Goal: Task Accomplishment & Management: Complete application form

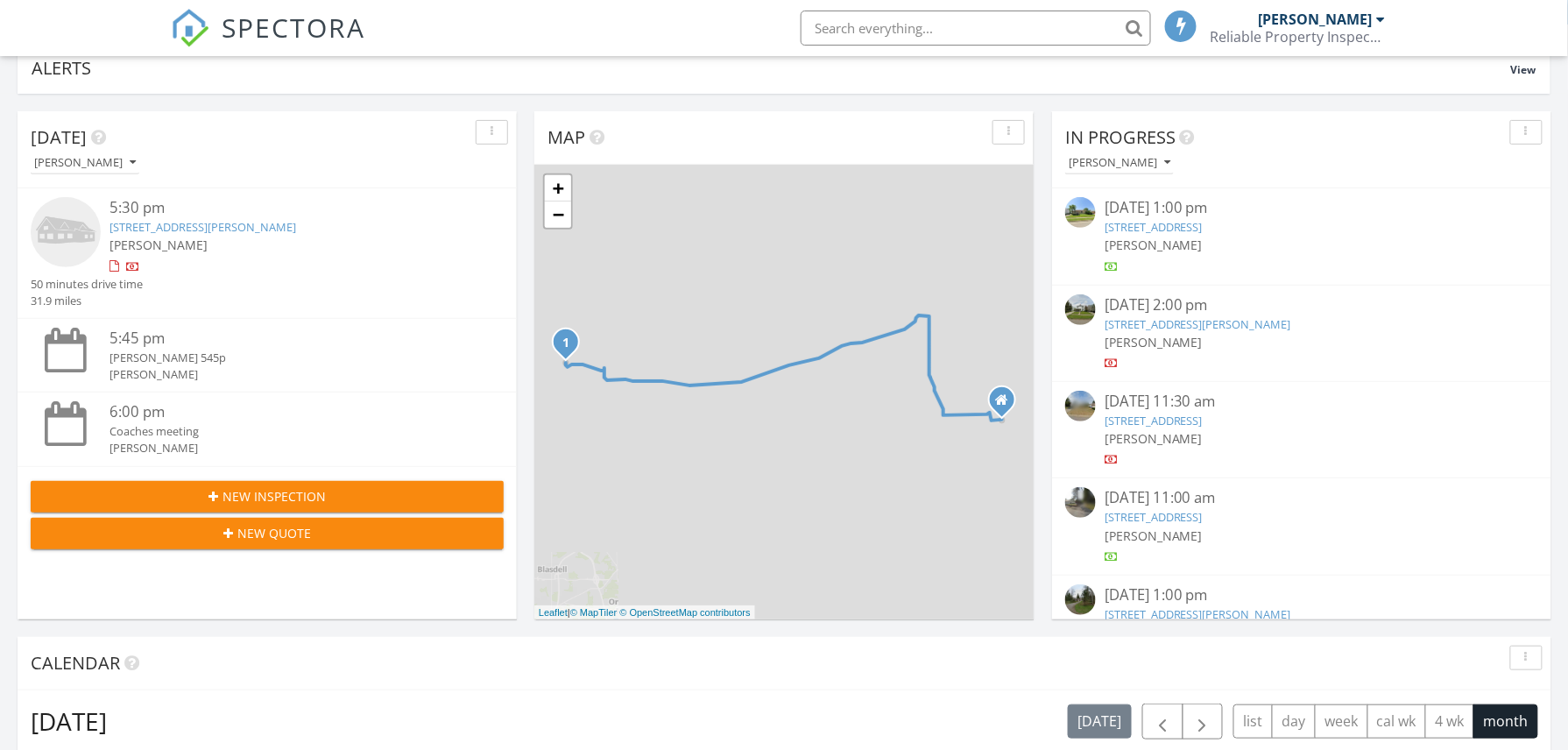
scroll to position [351, 0]
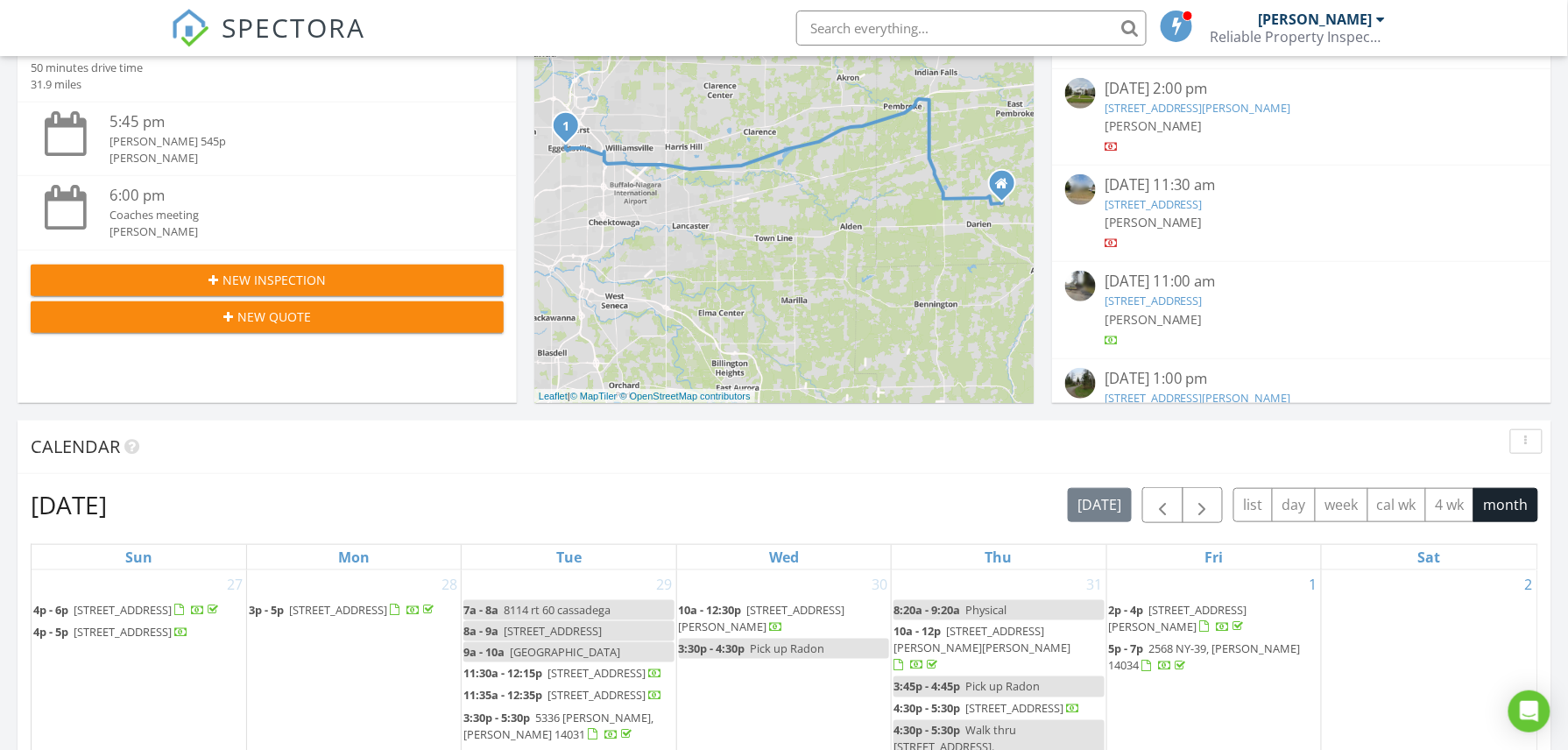
click at [254, 264] on button "New Inspection" at bounding box center [266, 280] width 473 height 31
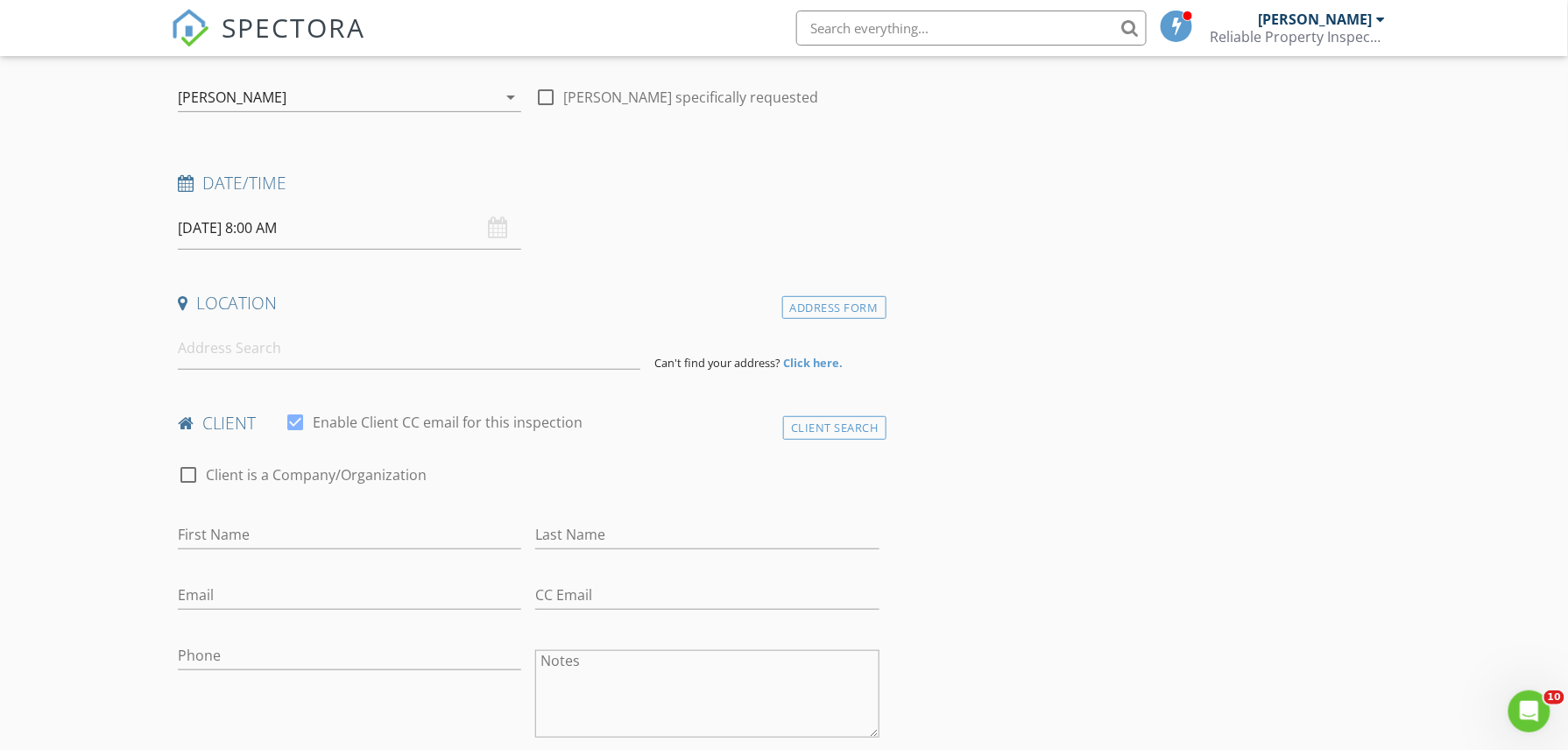
scroll to position [117, 0]
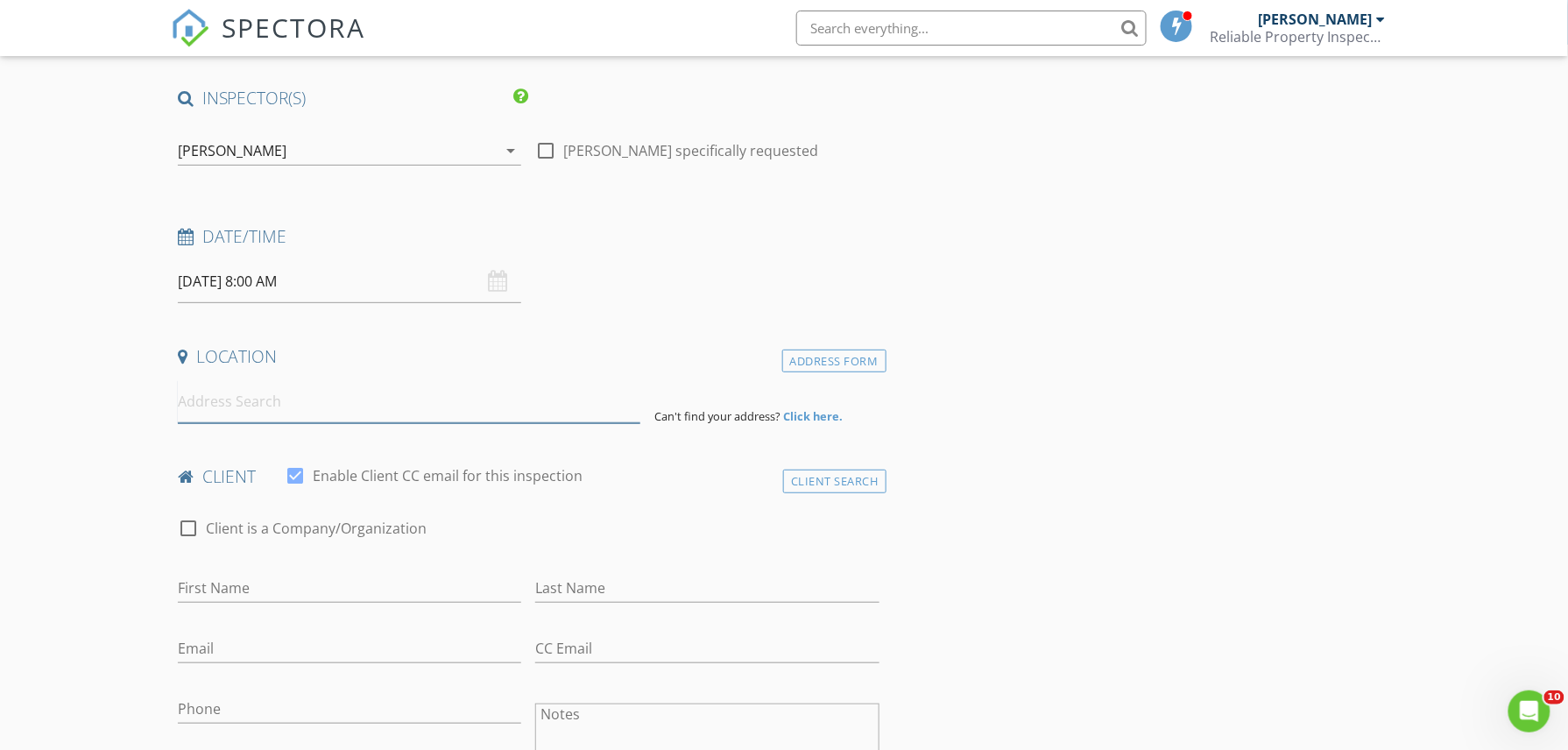
click at [263, 410] on input at bounding box center [409, 401] width 463 height 43
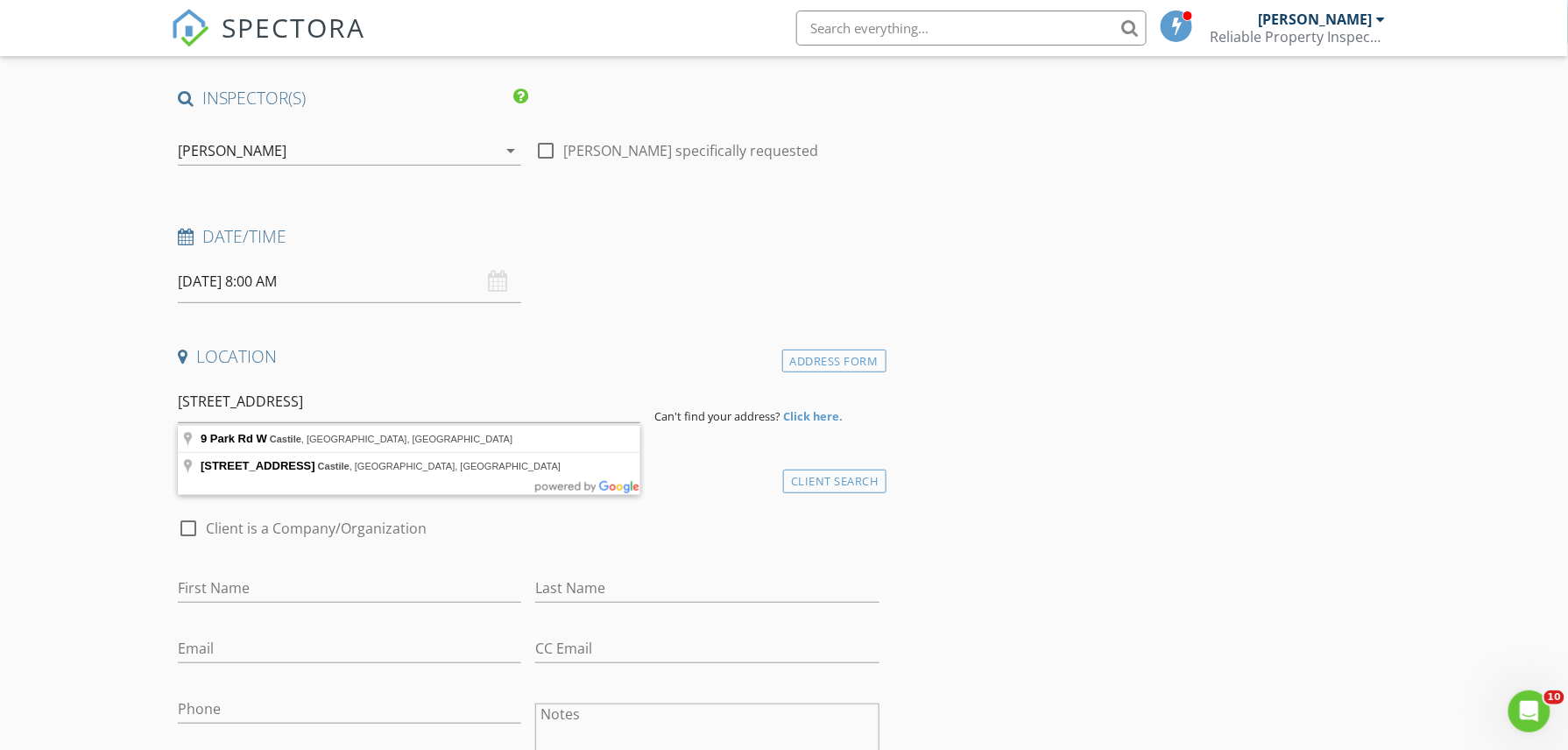
type input "[STREET_ADDRESS]"
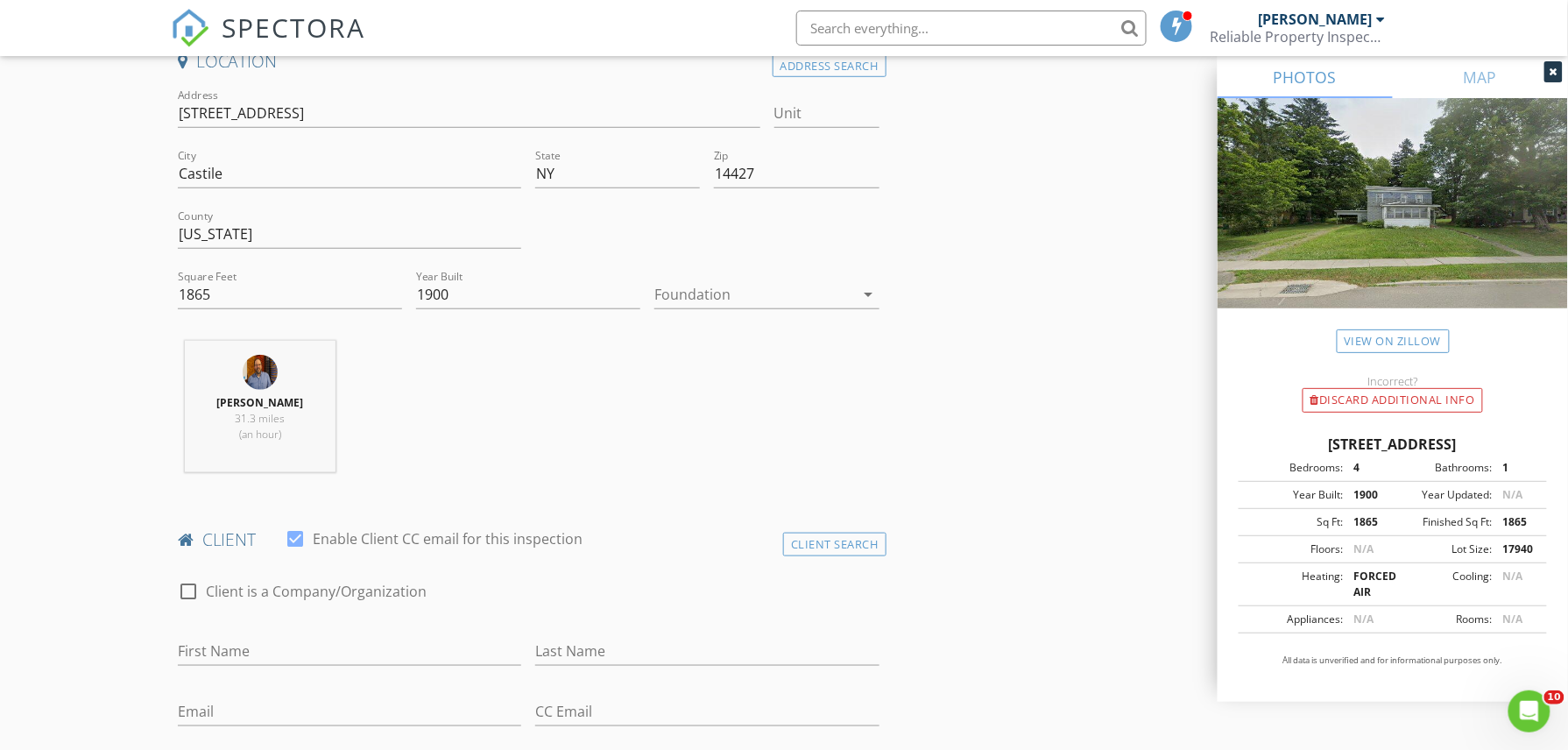
scroll to position [467, 0]
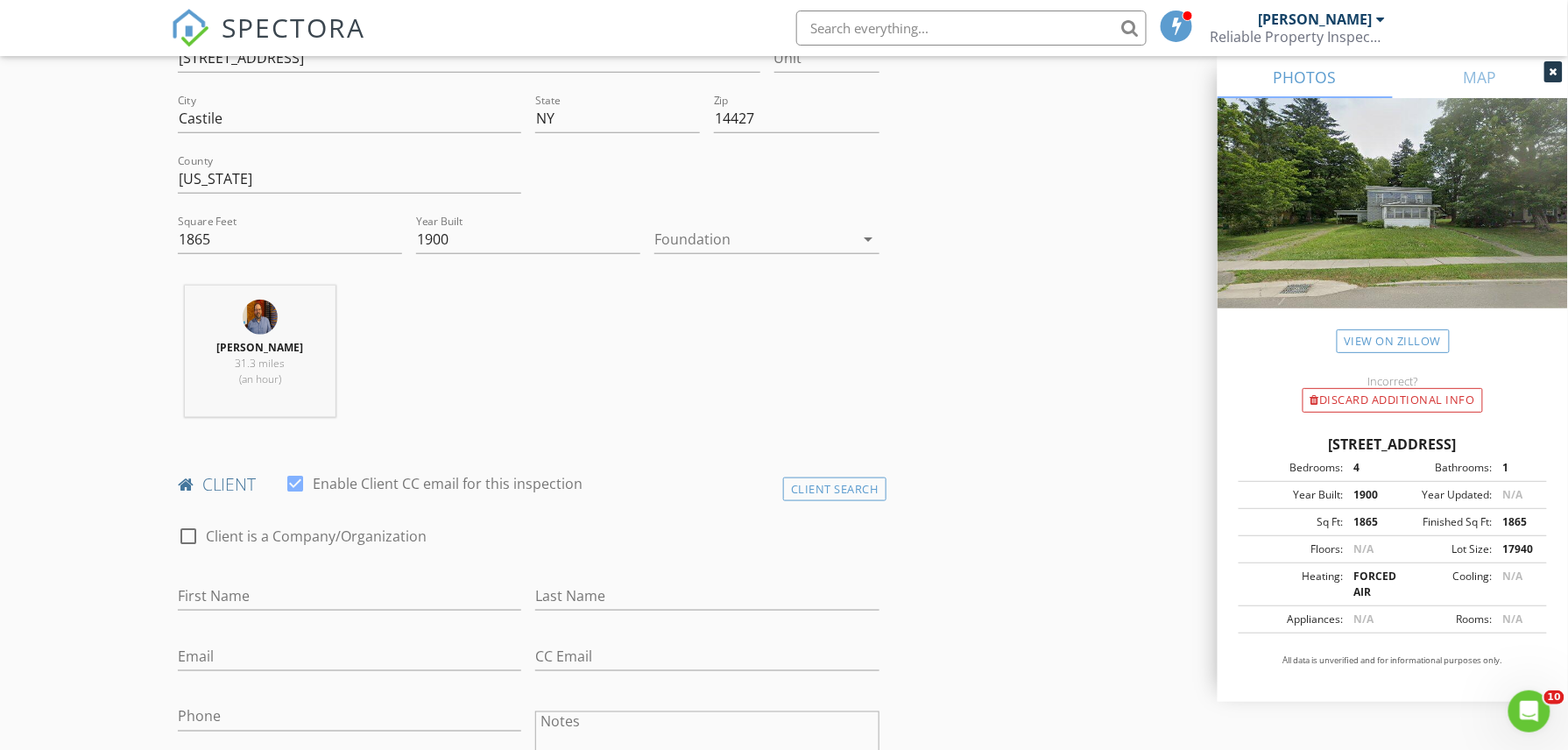
click at [778, 251] on div at bounding box center [755, 239] width 200 height 28
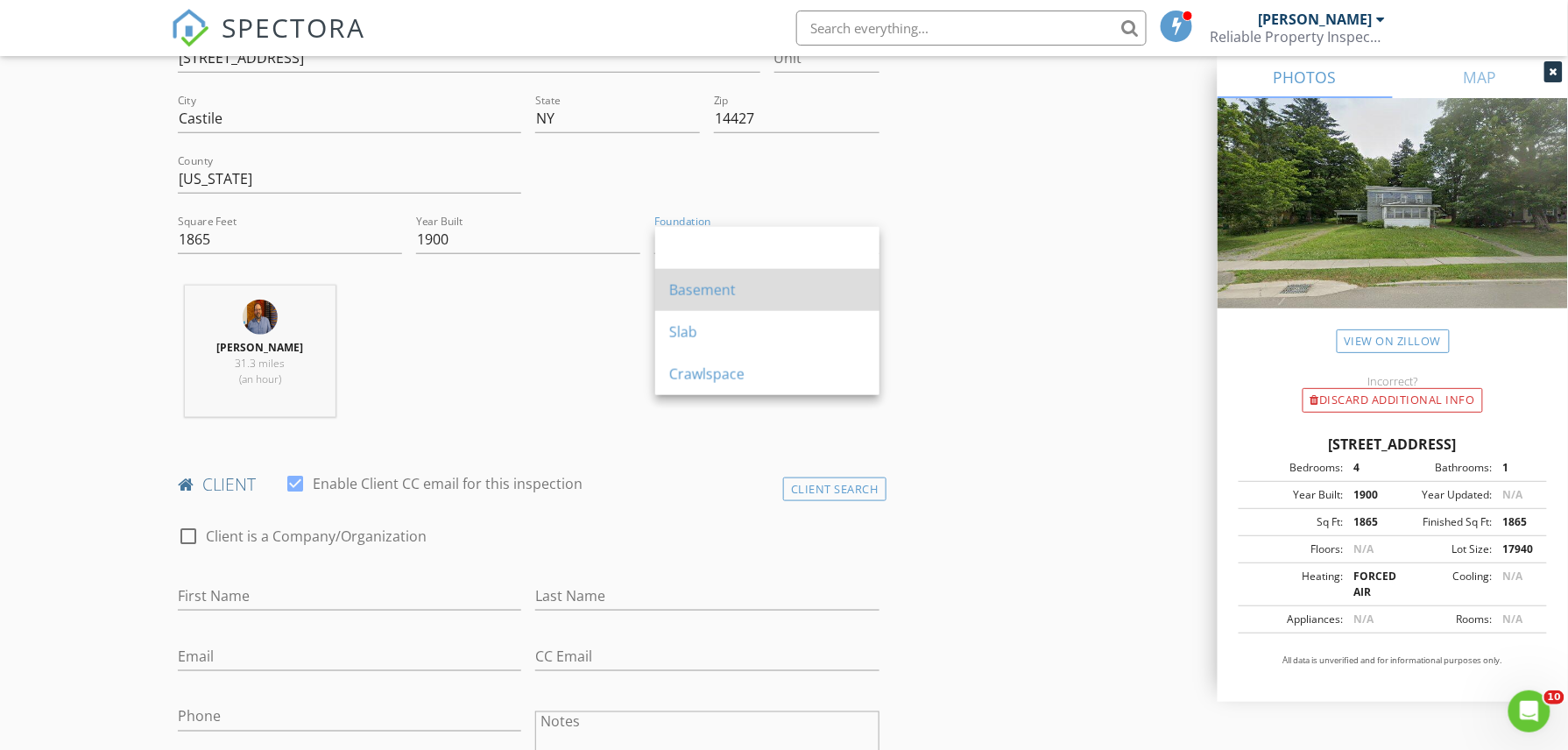
click at [774, 285] on div "Basement" at bounding box center [767, 289] width 196 height 21
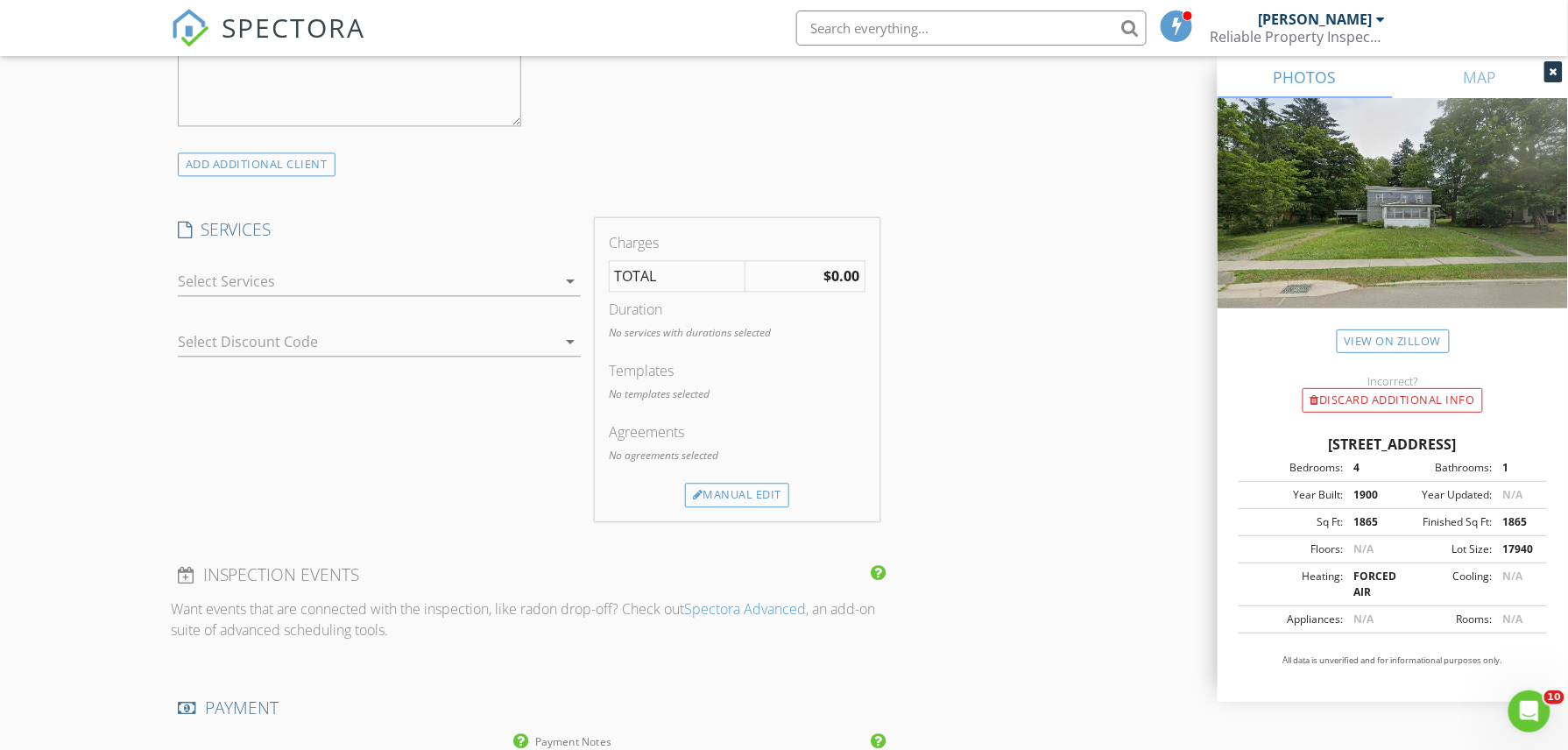
scroll to position [1284, 0]
click at [251, 285] on div at bounding box center [367, 273] width 378 height 28
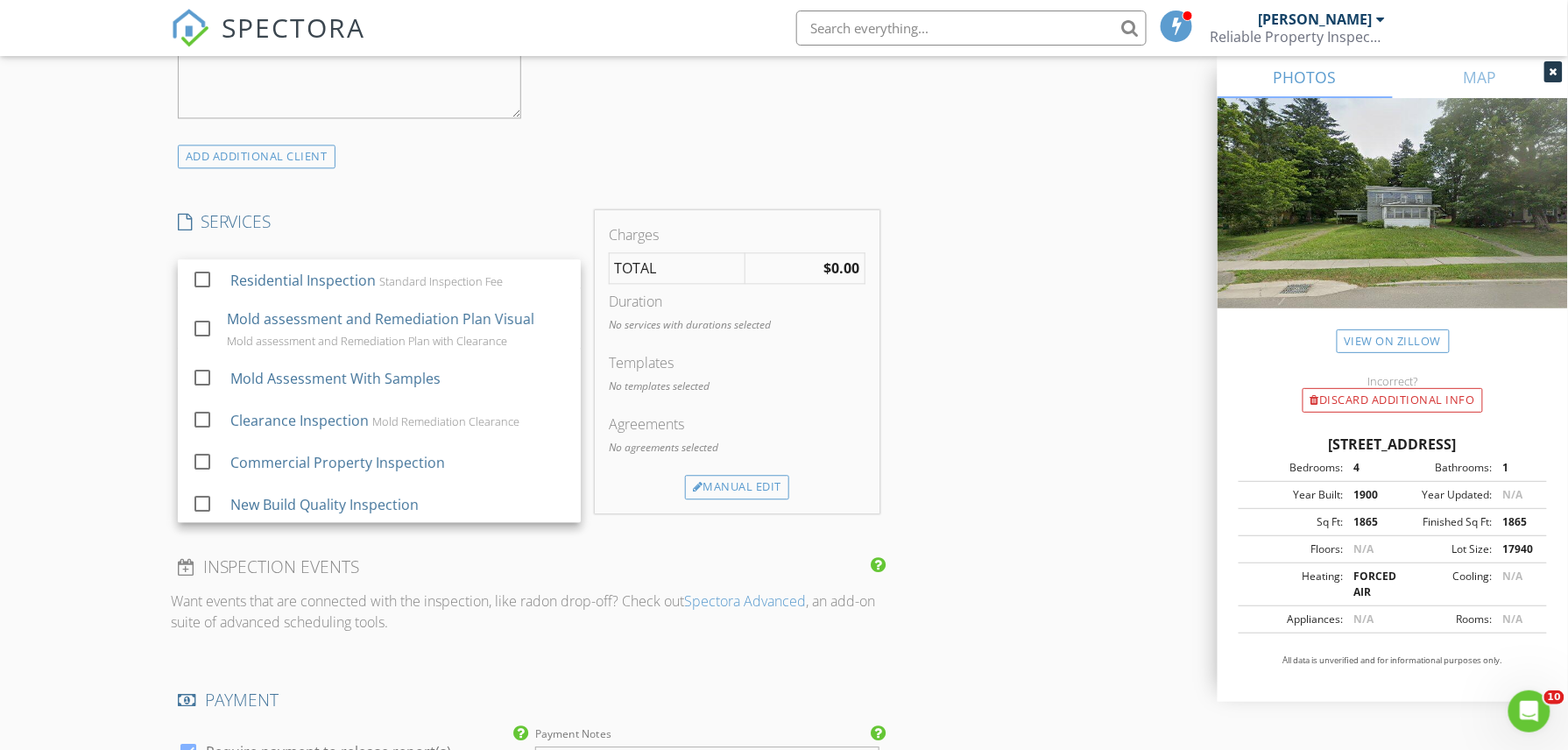
click at [251, 285] on div "Residential Inspection" at bounding box center [303, 280] width 145 height 21
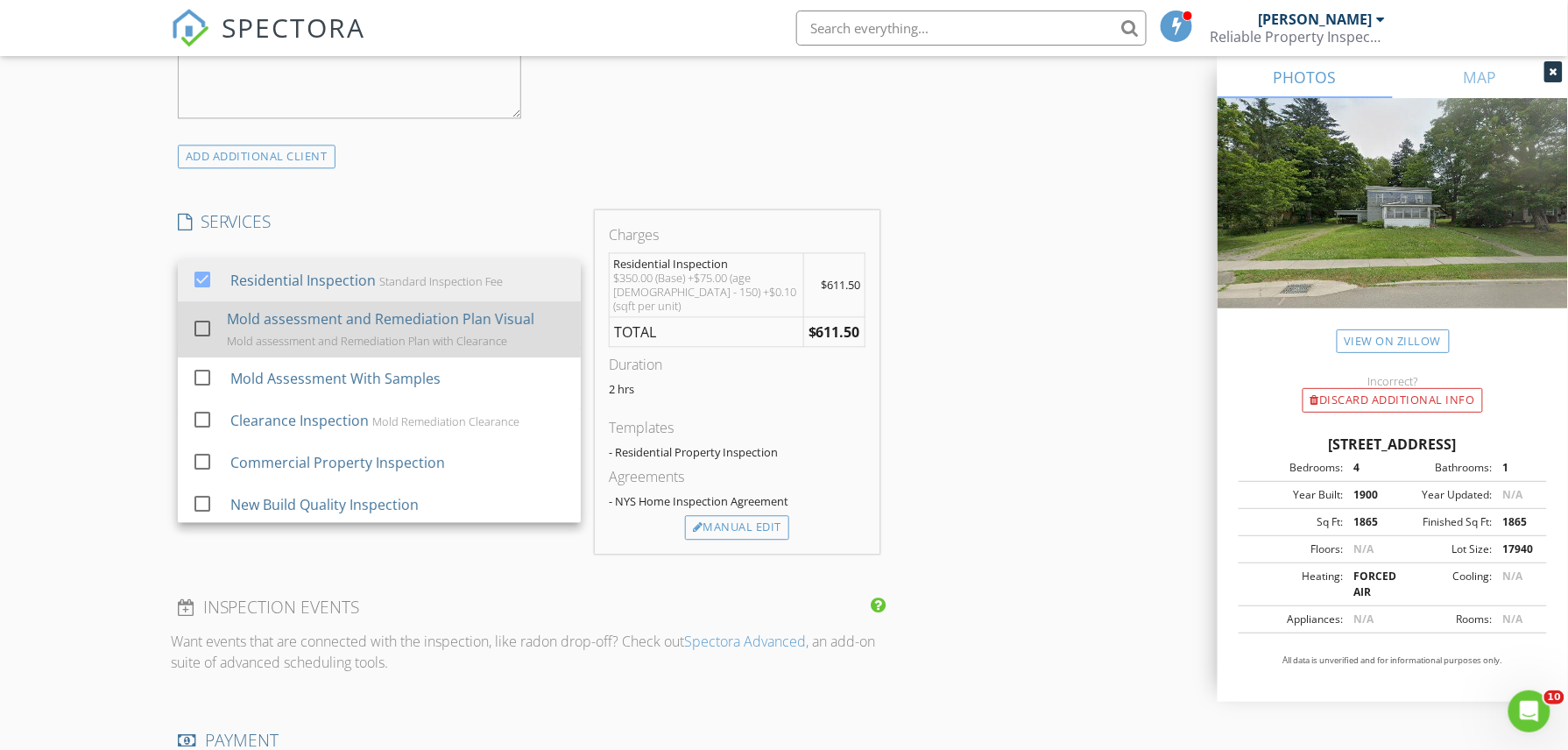
click at [342, 310] on div "Mold assessment and Remediation Plan Visual Mold assessment and Remediation Pla…" at bounding box center [397, 329] width 340 height 56
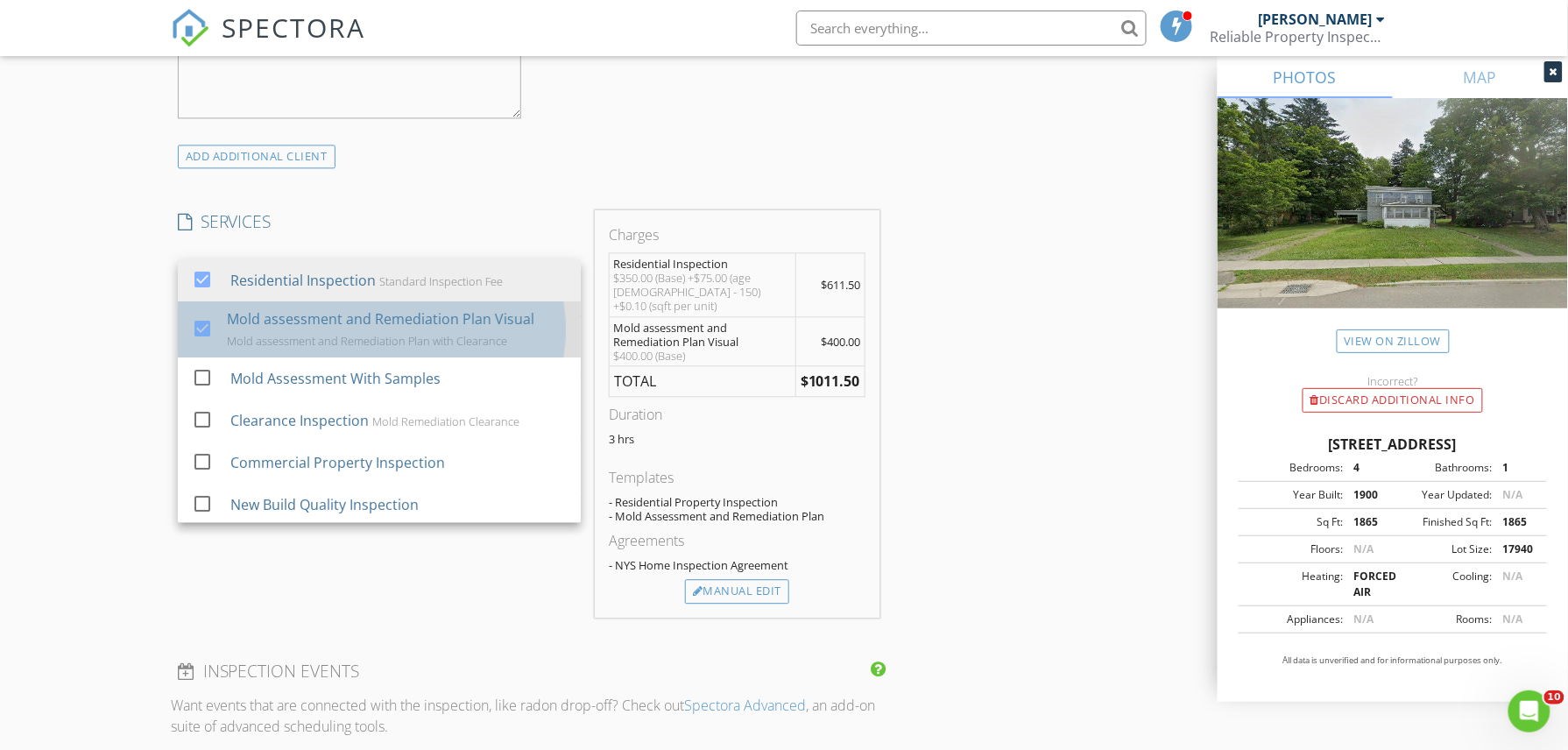
click at [342, 310] on div "Mold assessment and Remediation Plan Visual Mold assessment and Remediation Pla…" at bounding box center [397, 329] width 340 height 56
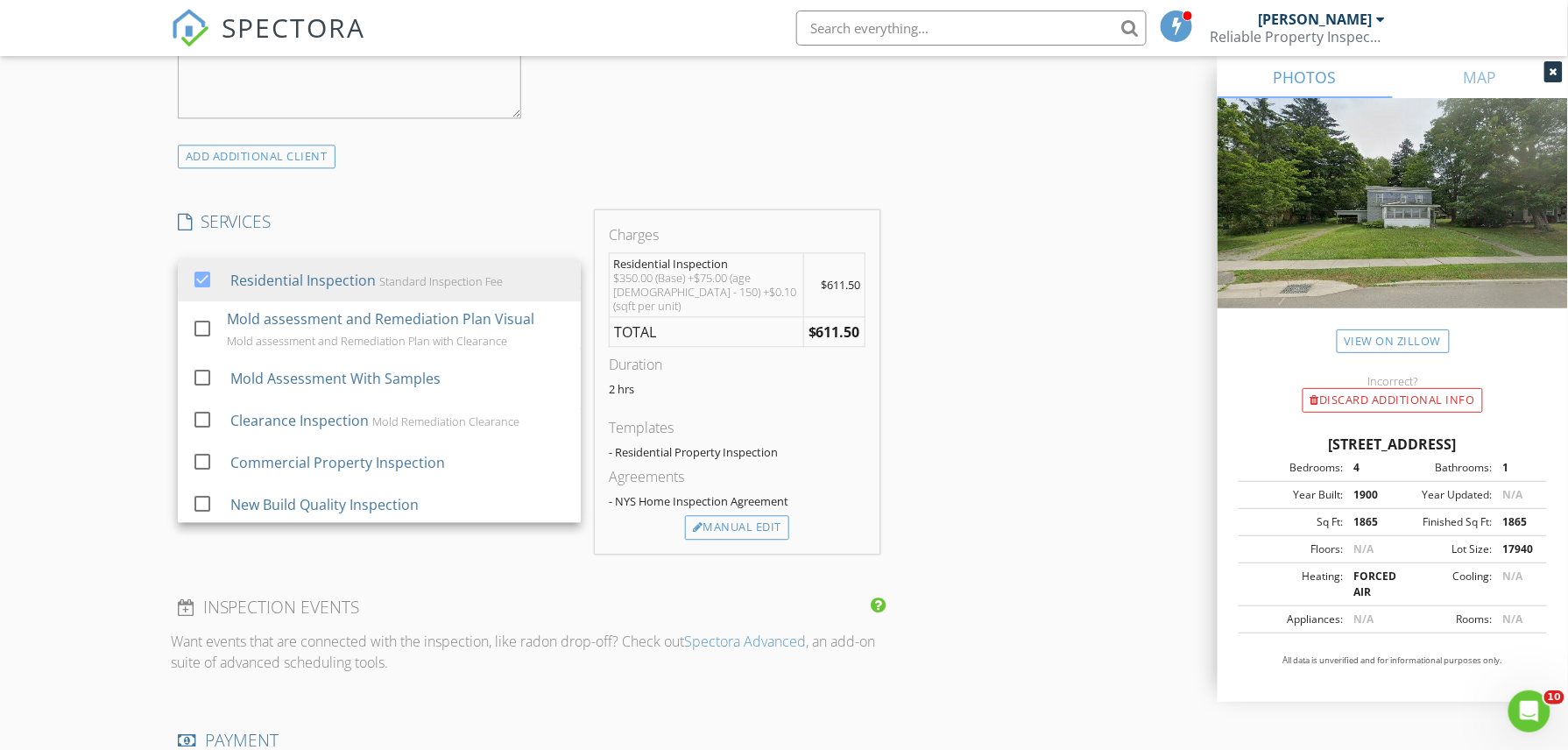
click at [529, 596] on h4 "INSPECTION EVENTS" at bounding box center [529, 607] width 701 height 23
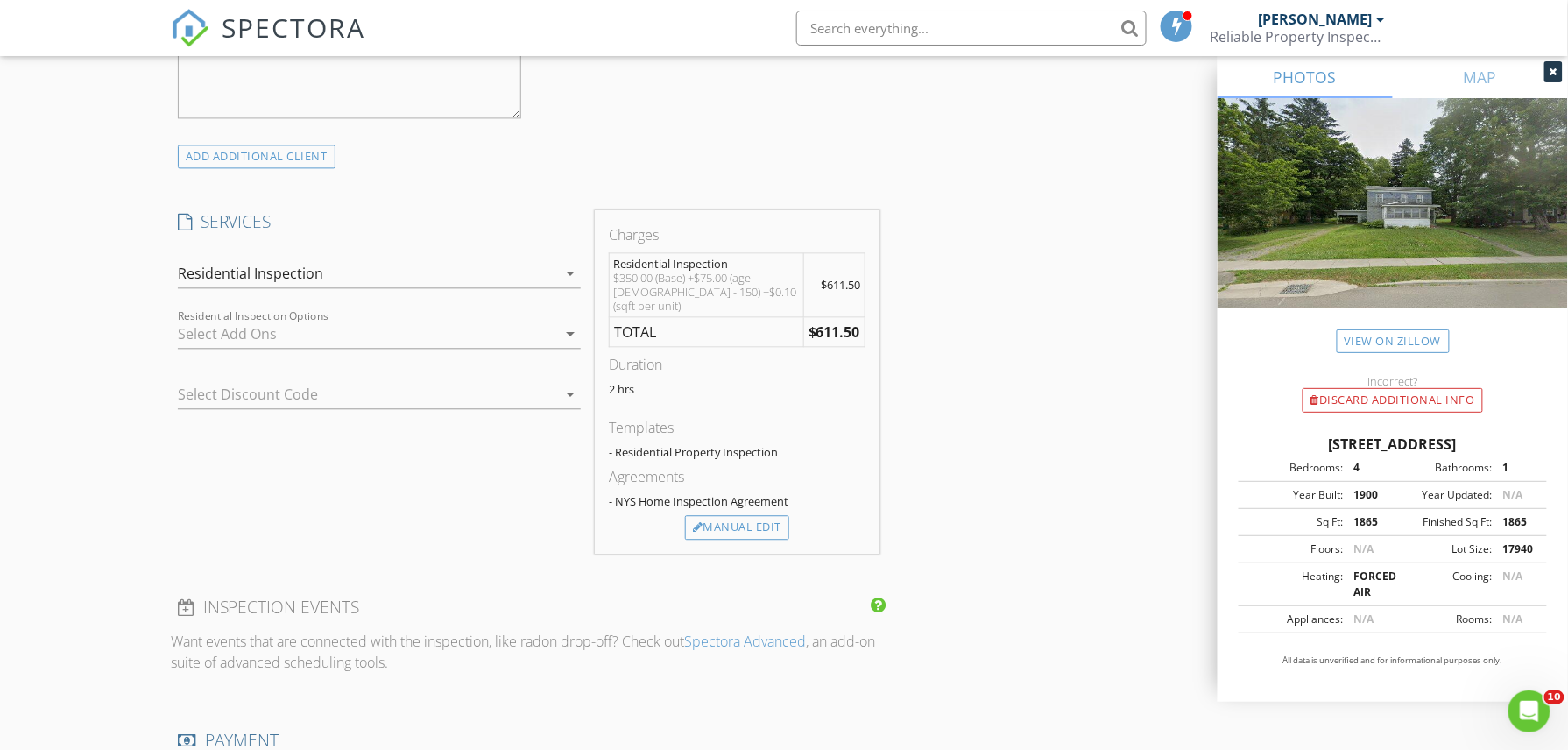
click at [270, 333] on div at bounding box center [367, 333] width 378 height 28
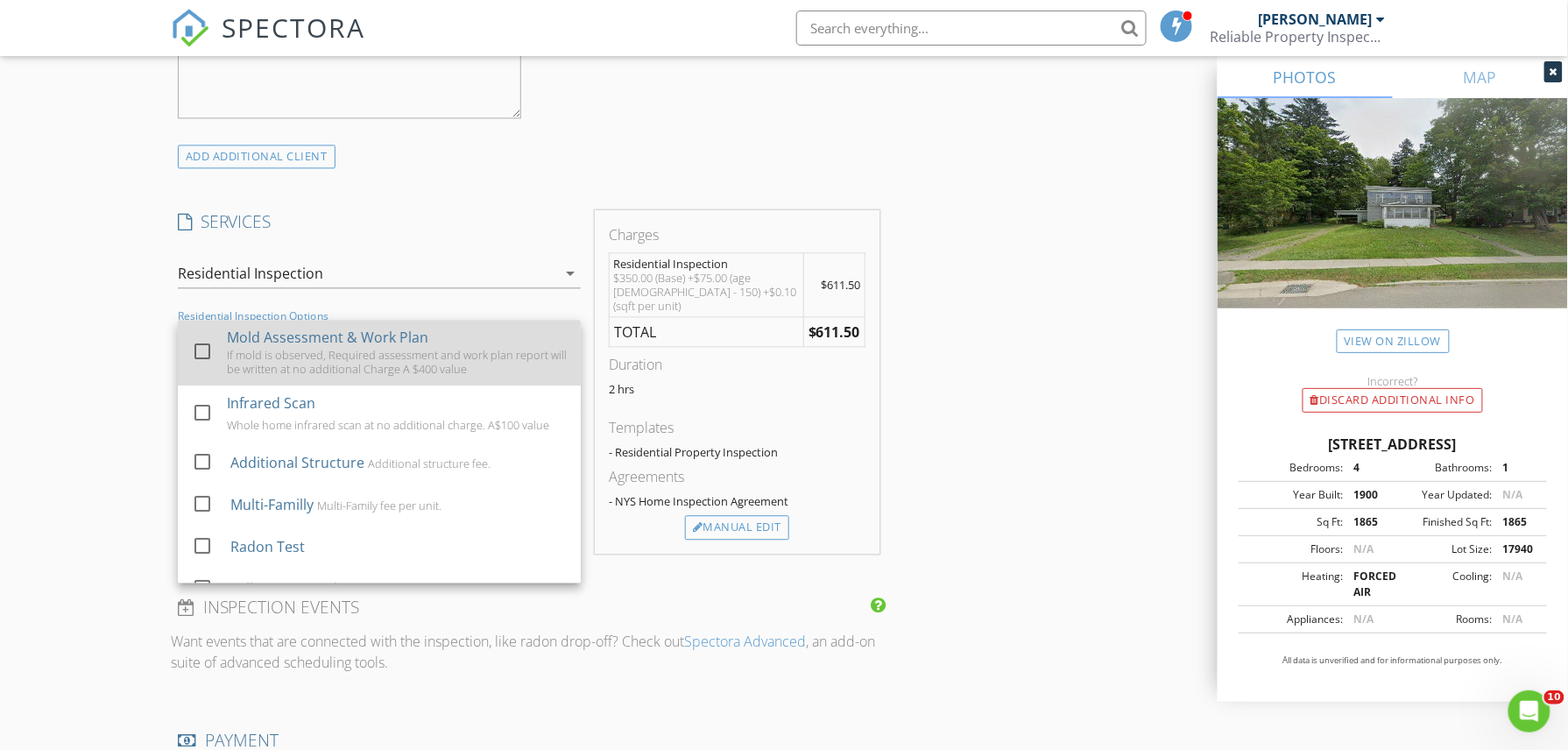
click at [201, 362] on div at bounding box center [202, 351] width 29 height 29
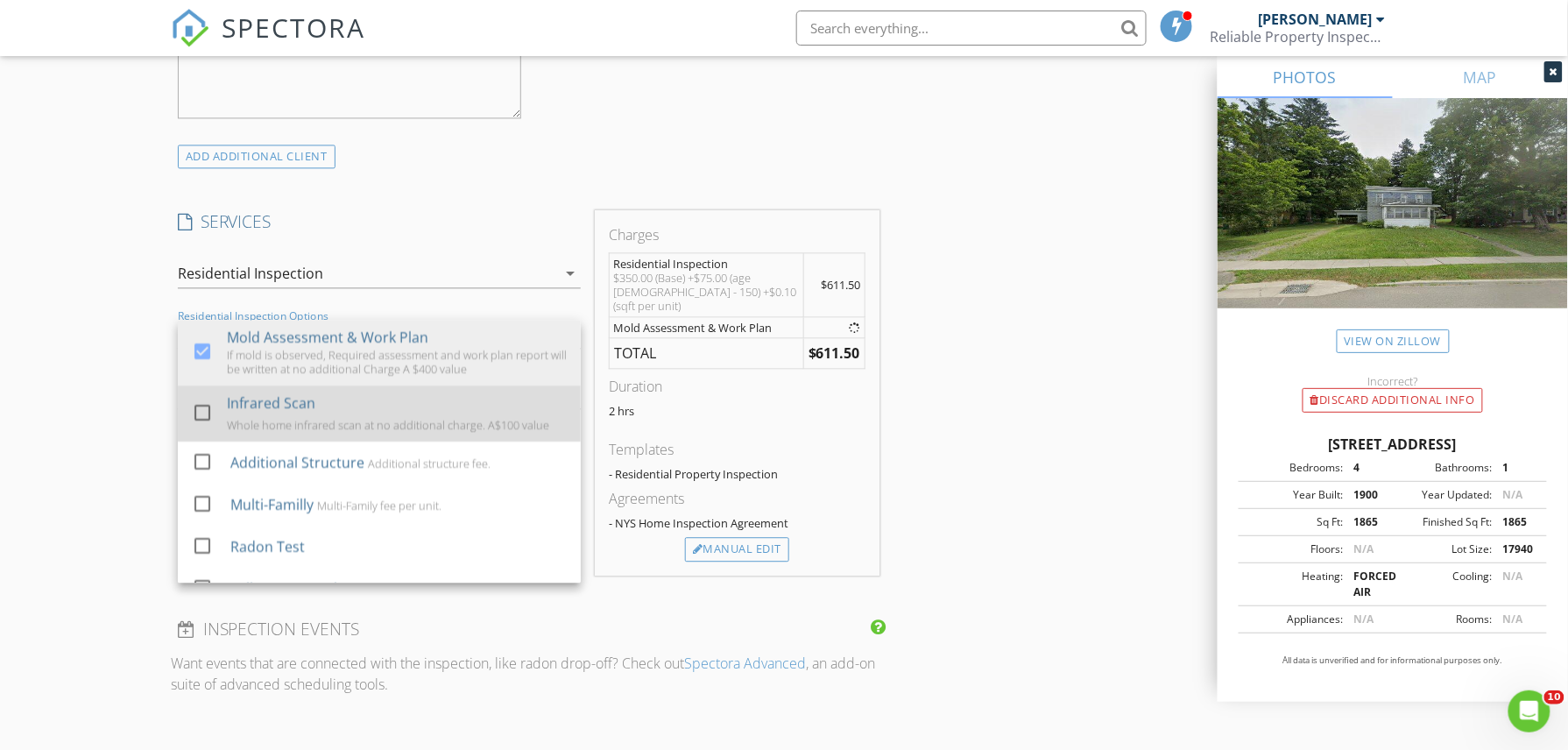
click at [200, 409] on div at bounding box center [202, 412] width 29 height 29
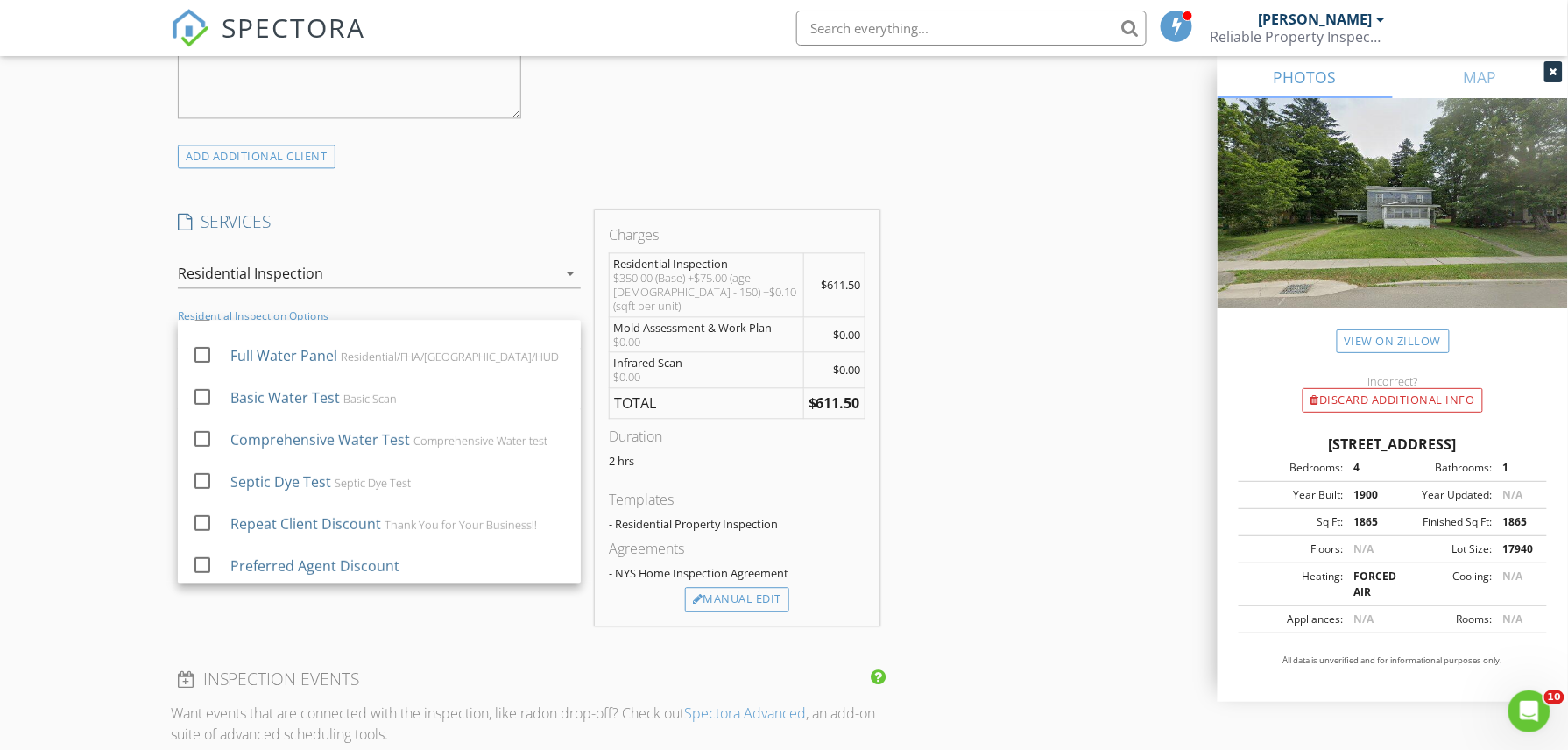
scroll to position [237, 0]
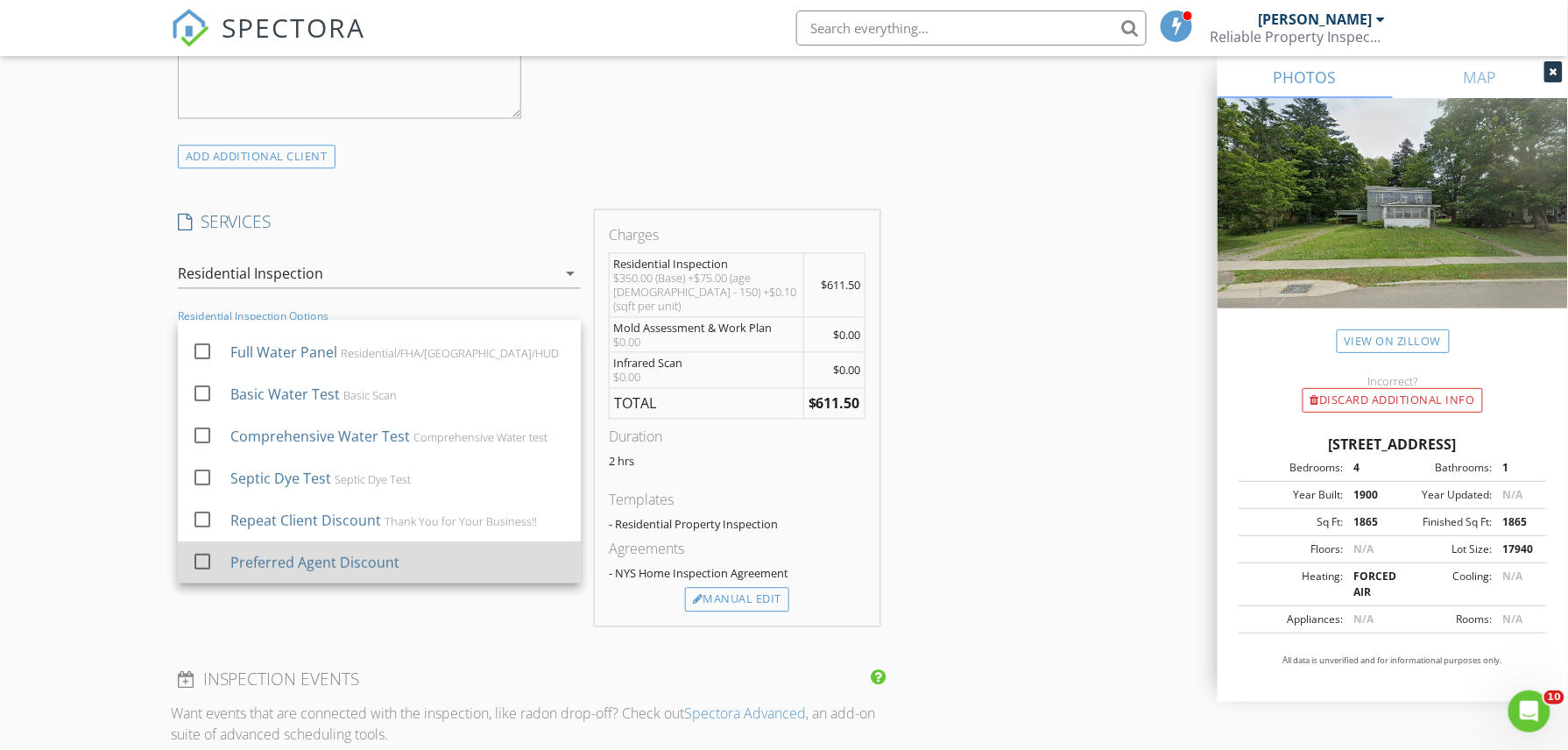
click at [207, 559] on div at bounding box center [202, 561] width 29 height 29
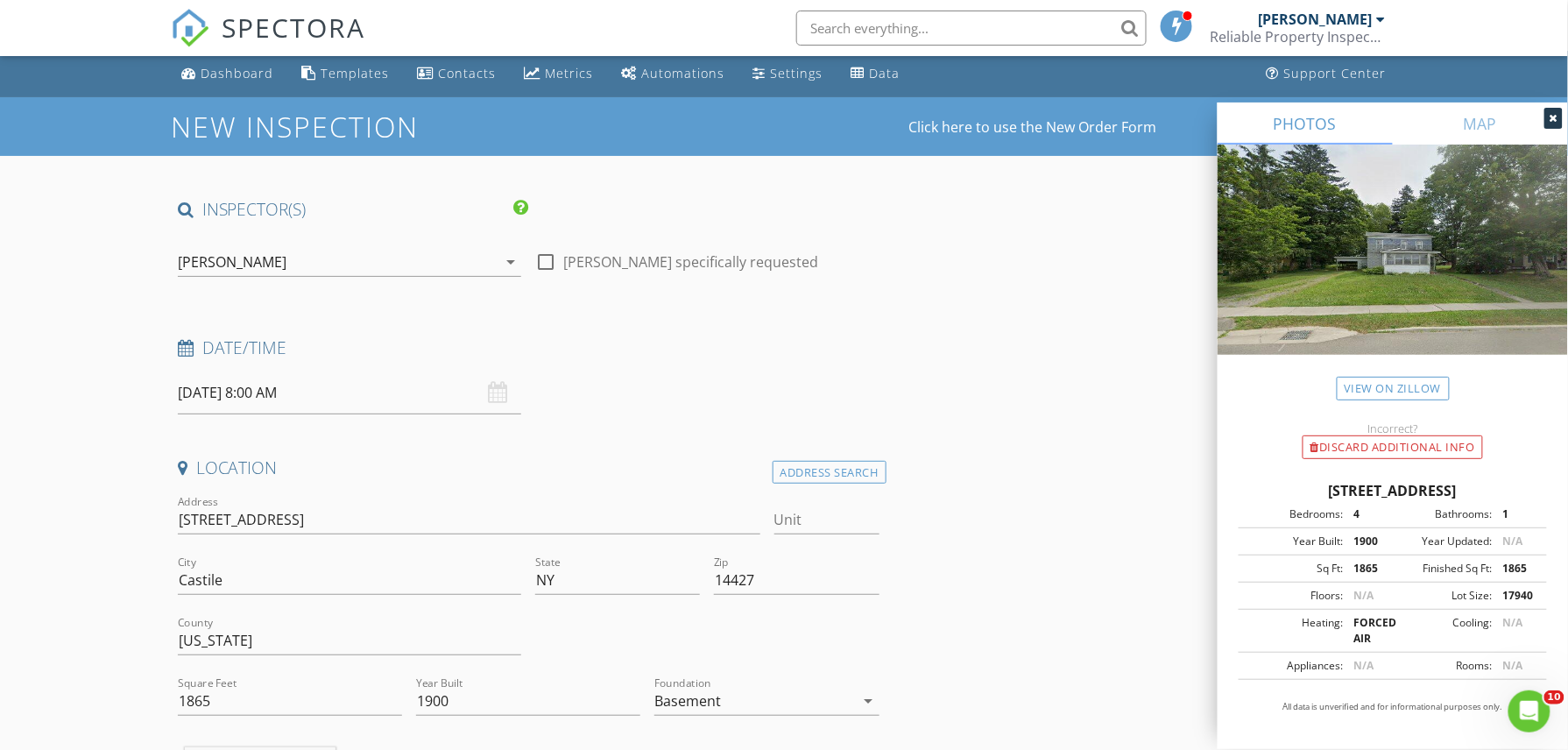
scroll to position [0, 0]
